Goal: Find specific page/section: Find specific page/section

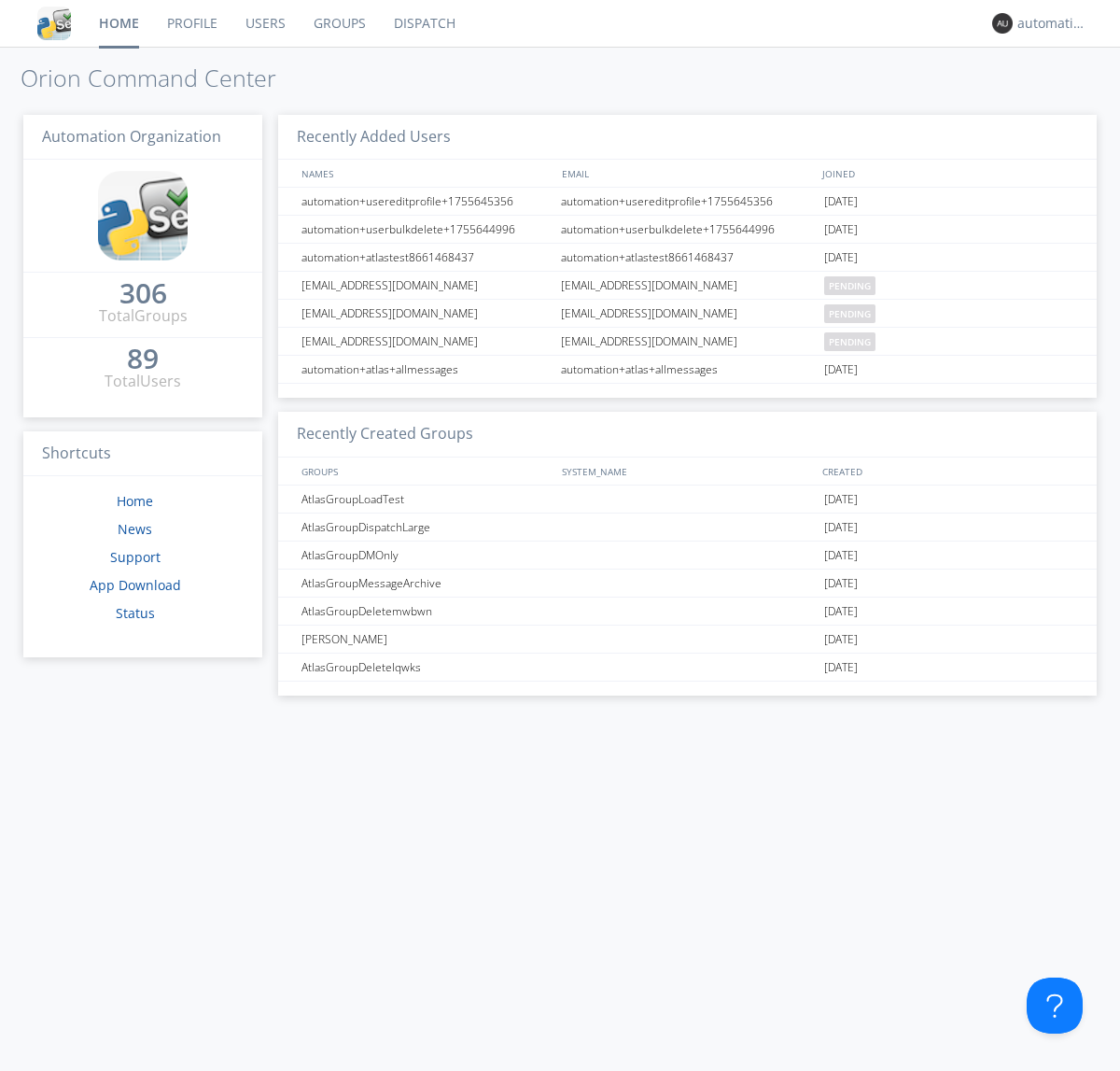
click at [423, 24] on link "Dispatch" at bounding box center [424, 23] width 89 height 46
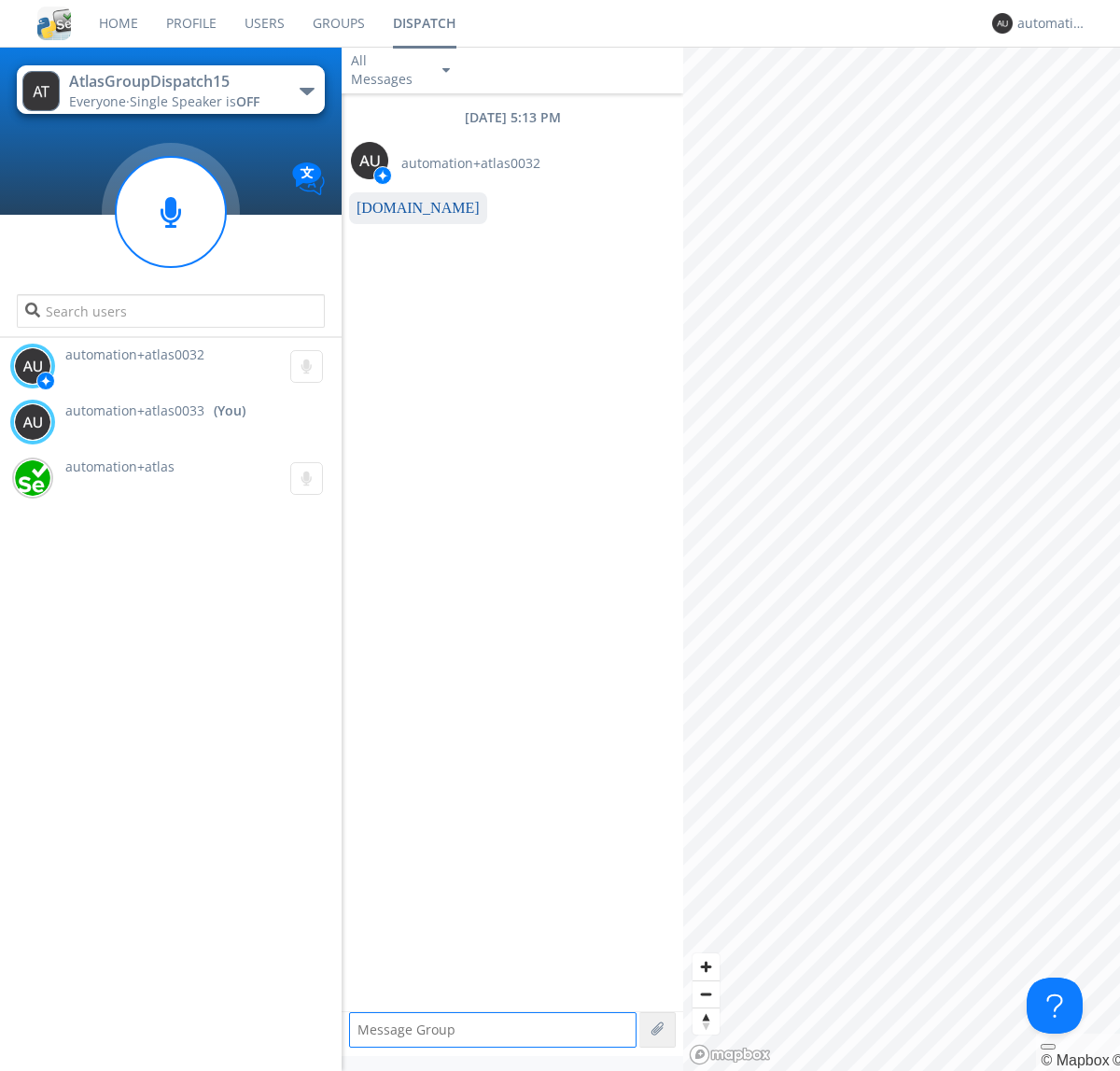
click at [409, 208] on link "[DOMAIN_NAME]" at bounding box center [418, 208] width 123 height 16
type textarea "[URL][DOMAIN_NAME]"
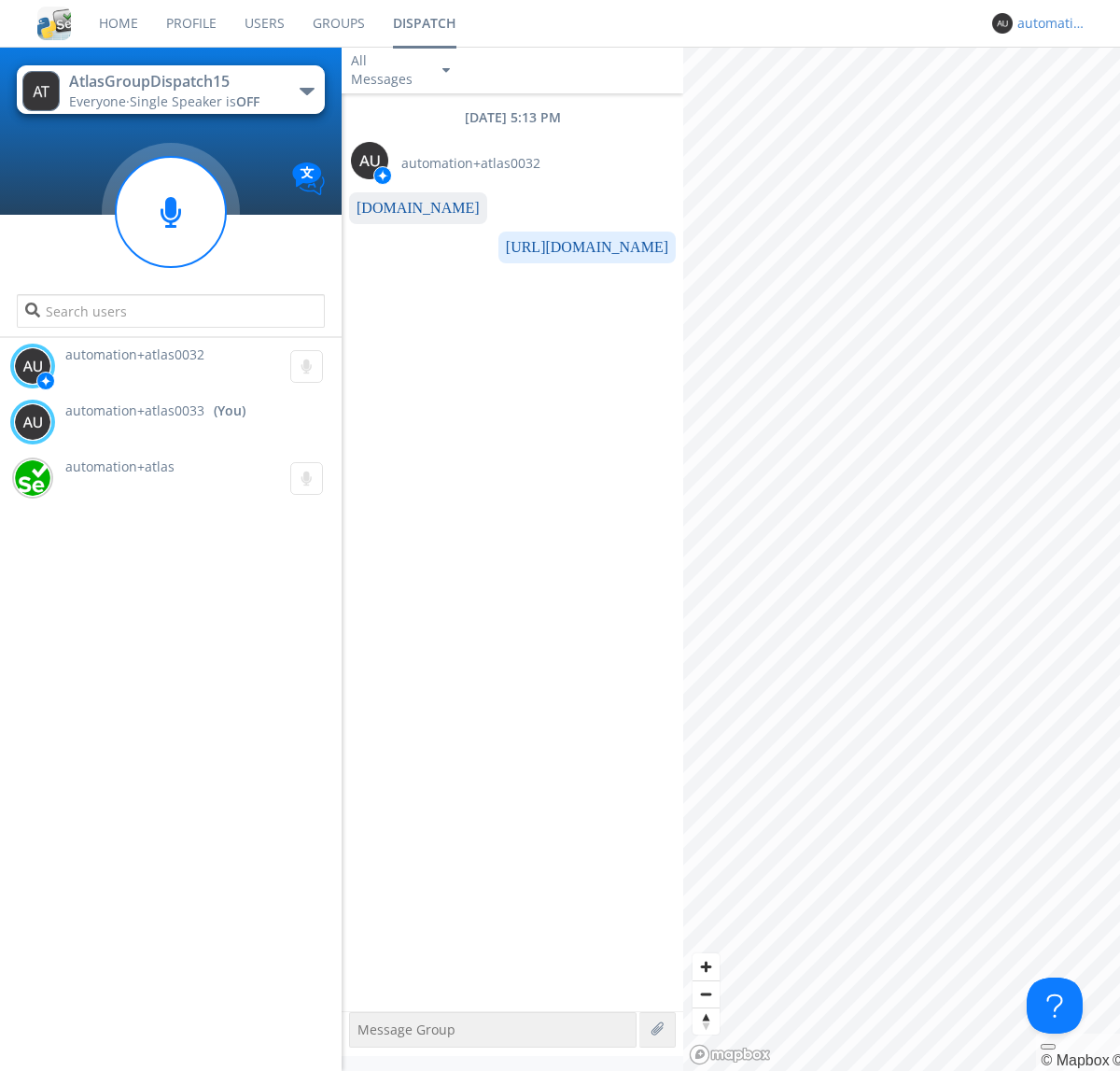
click at [1047, 24] on div "automation+atlas0033" at bounding box center [1052, 23] width 70 height 19
